Goal: Find specific page/section

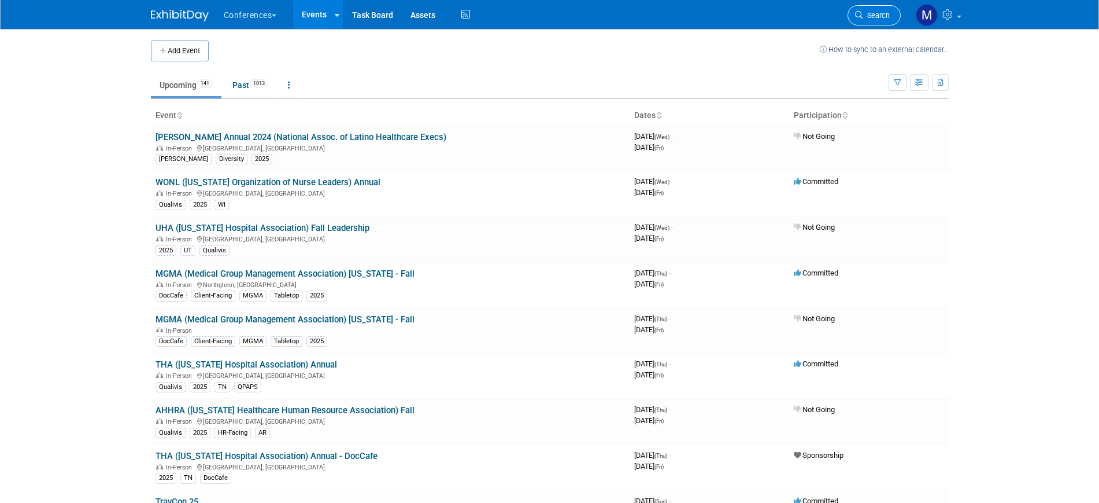
drag, startPoint x: 0, startPoint y: 0, endPoint x: 870, endPoint y: 15, distance: 870.5
click at [870, 15] on span "Search" at bounding box center [876, 15] width 27 height 9
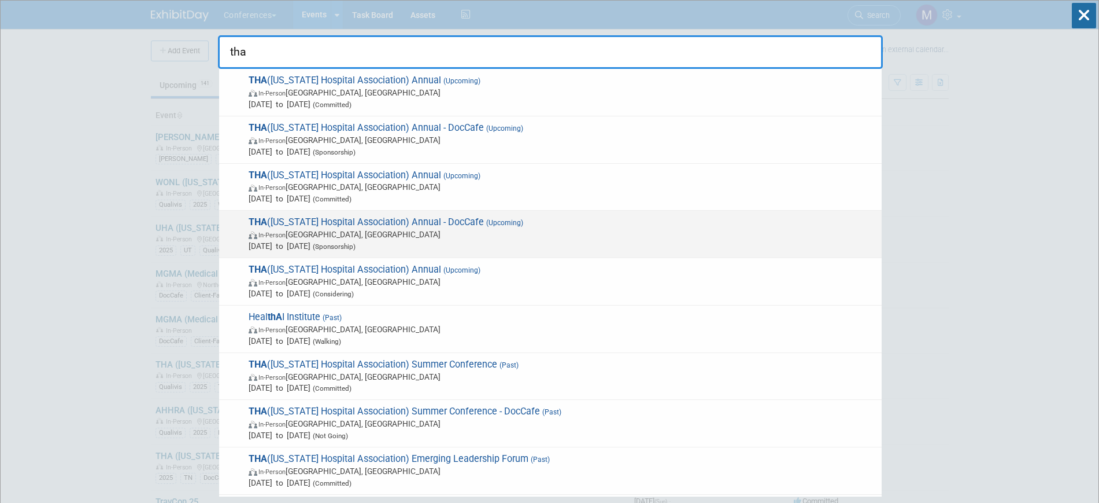
type input "tha"
click at [413, 225] on span "THA ([US_STATE] Hospital Association) Annual - DocCafe (Upcoming) In-Person [GE…" at bounding box center [560, 233] width 631 height 35
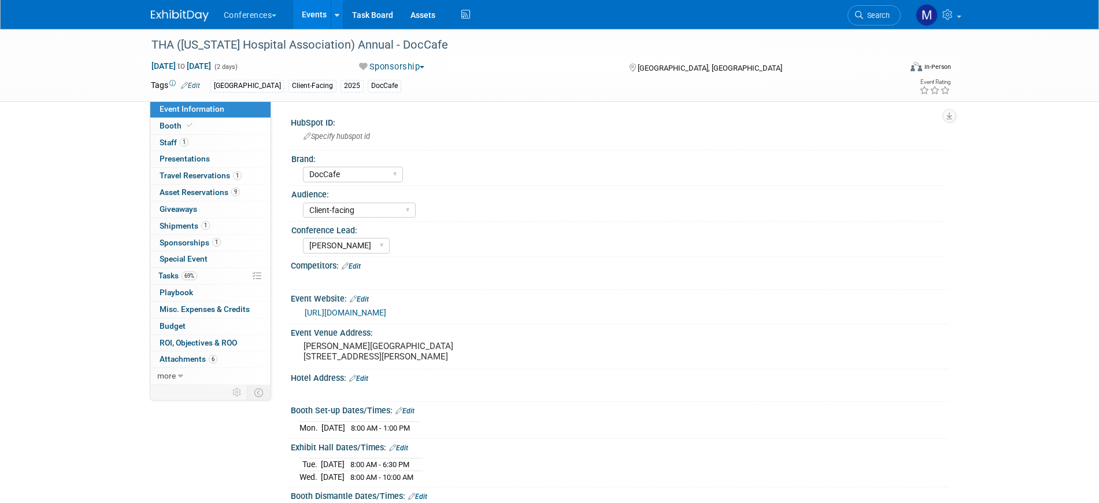
select select "DocCafe"
select select "Client-facing"
select select "[PERSON_NAME]"
click at [190, 141] on link "1 Staff 1" at bounding box center [210, 143] width 120 height 16
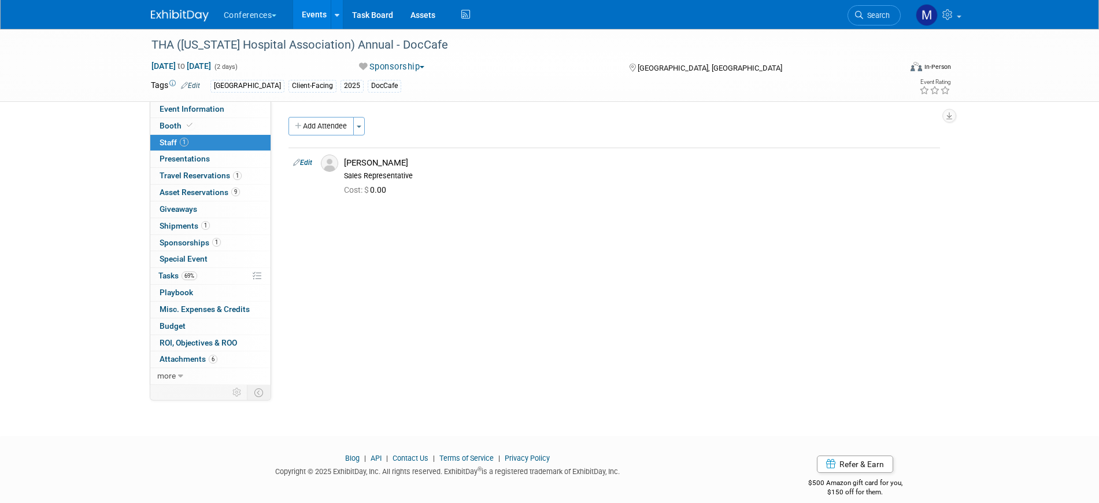
click at [563, 428] on body "Conferences Explore: My Workspaces 2 Go to Workspace: Conferences Marketing Req…" at bounding box center [549, 251] width 1099 height 503
